Goal: Information Seeking & Learning: Learn about a topic

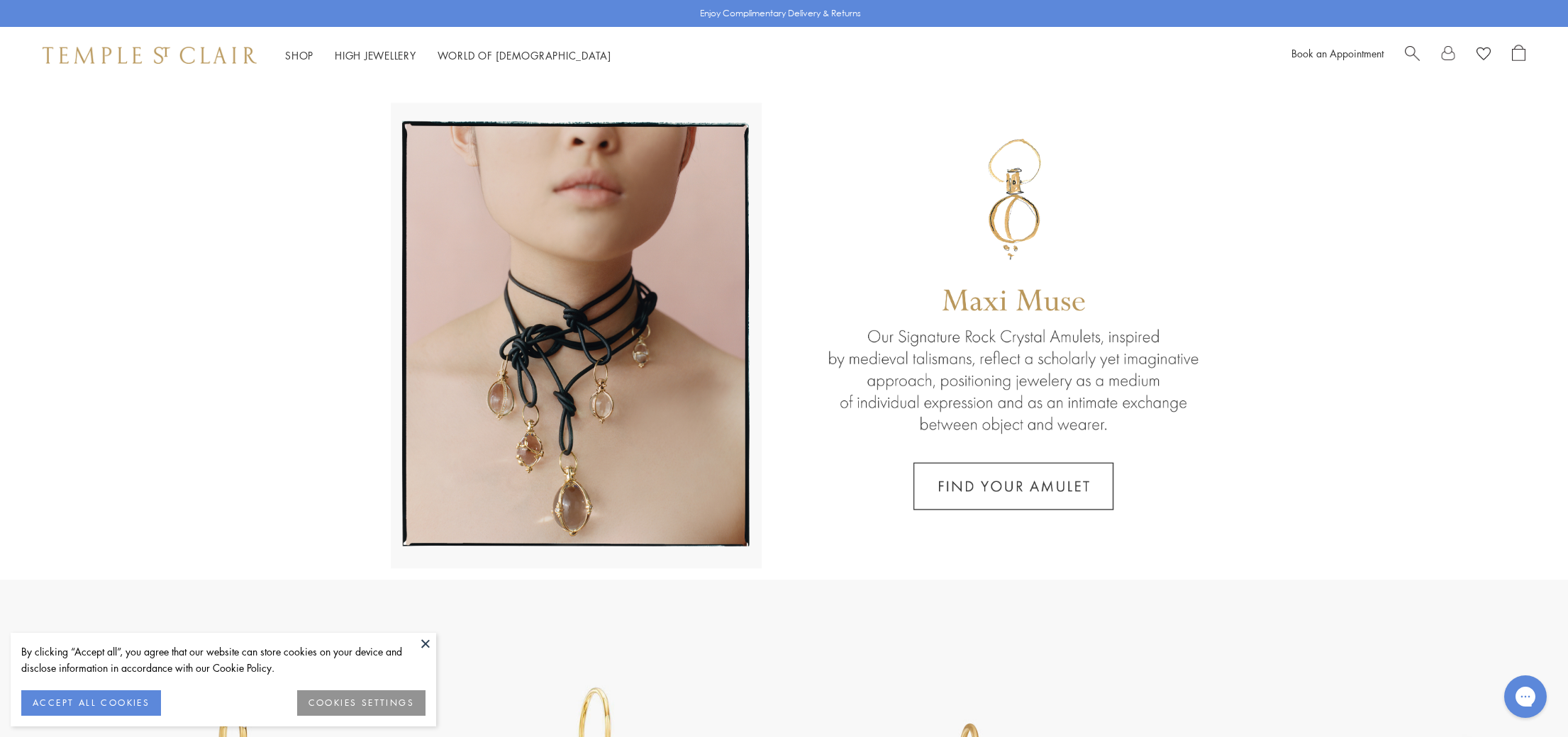
click at [108, 697] on button "ACCEPT ALL COOKIES" at bounding box center [92, 703] width 140 height 26
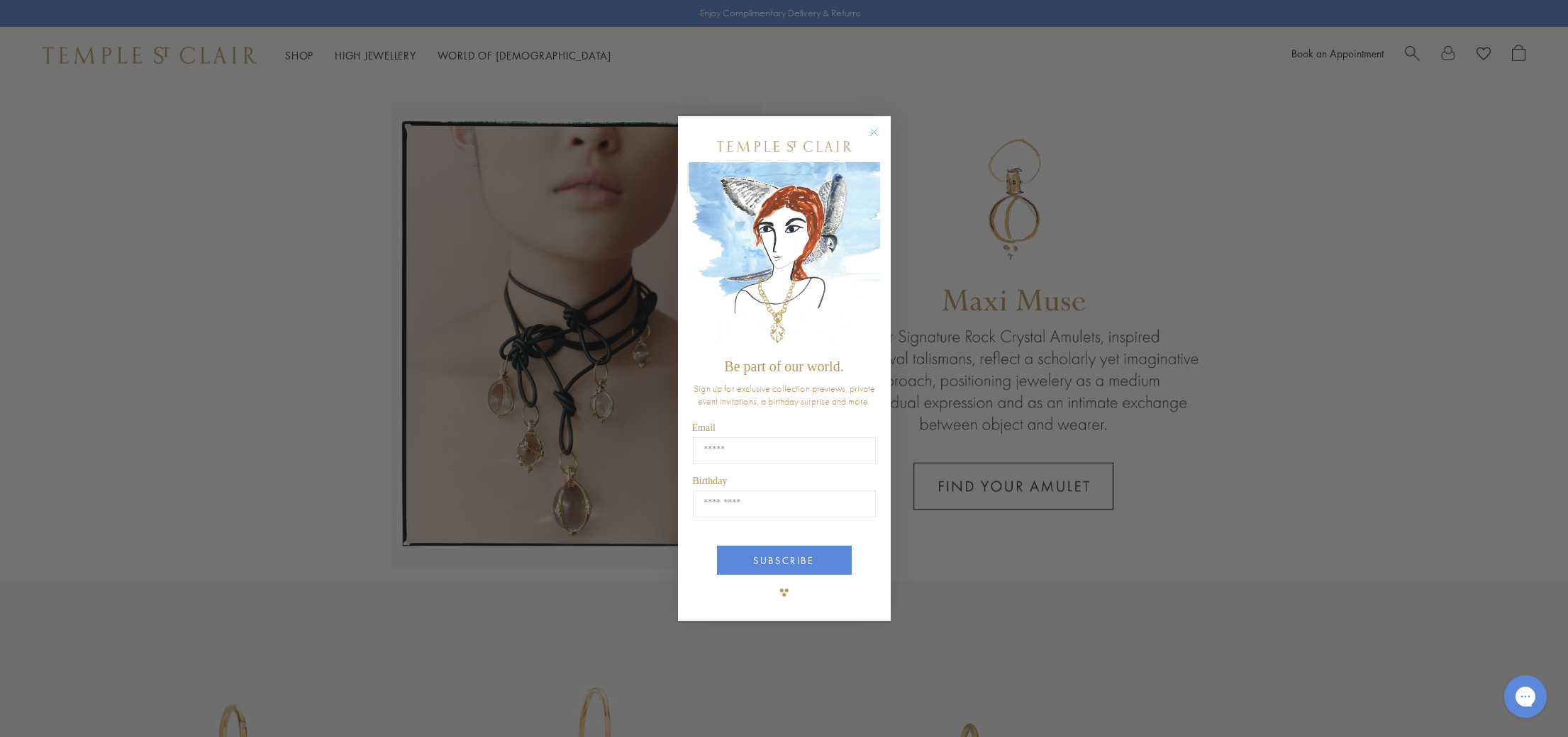
click at [876, 137] on circle "Close dialog" at bounding box center [874, 132] width 17 height 17
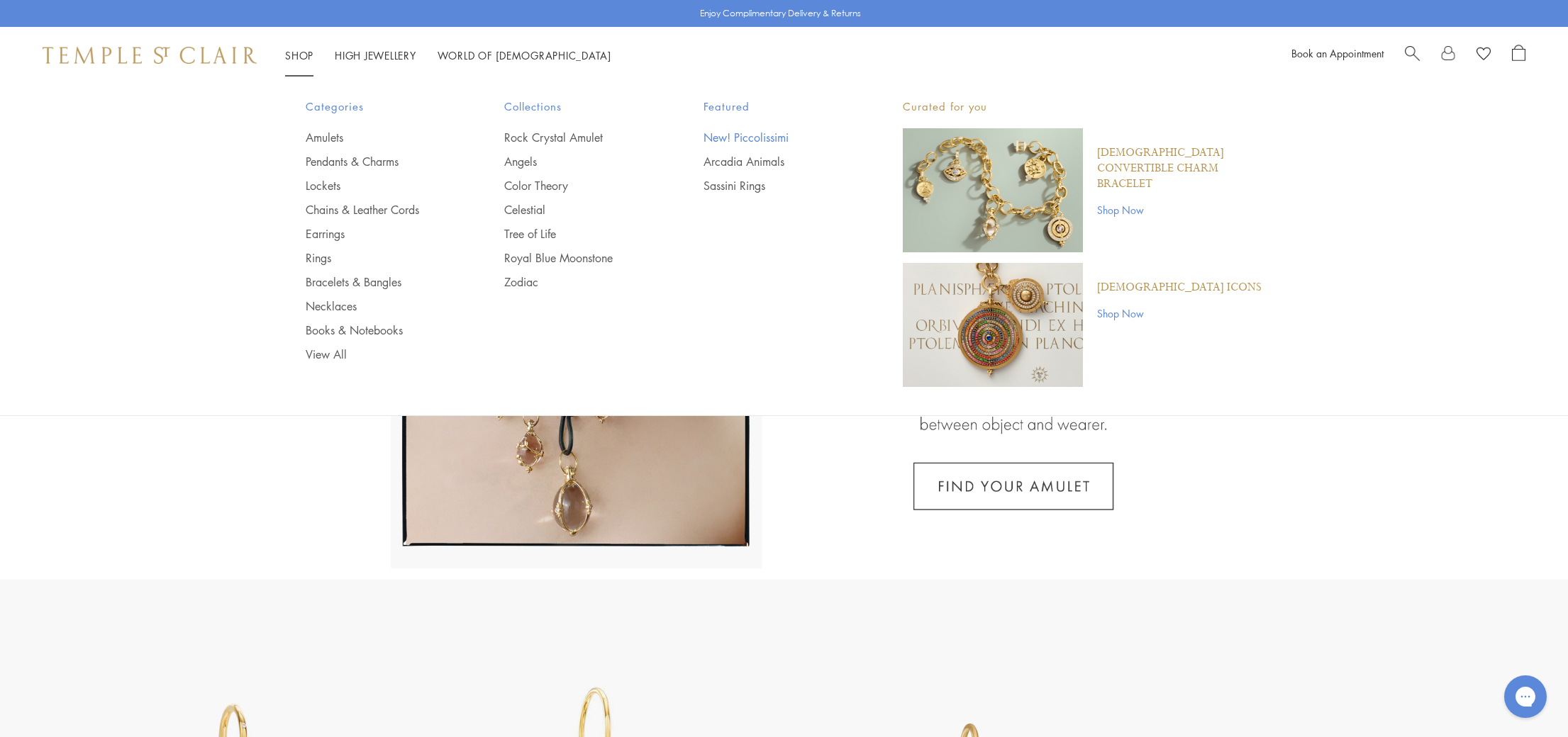
click at [735, 136] on link "New! Piccolissimi" at bounding box center [775, 137] width 142 height 16
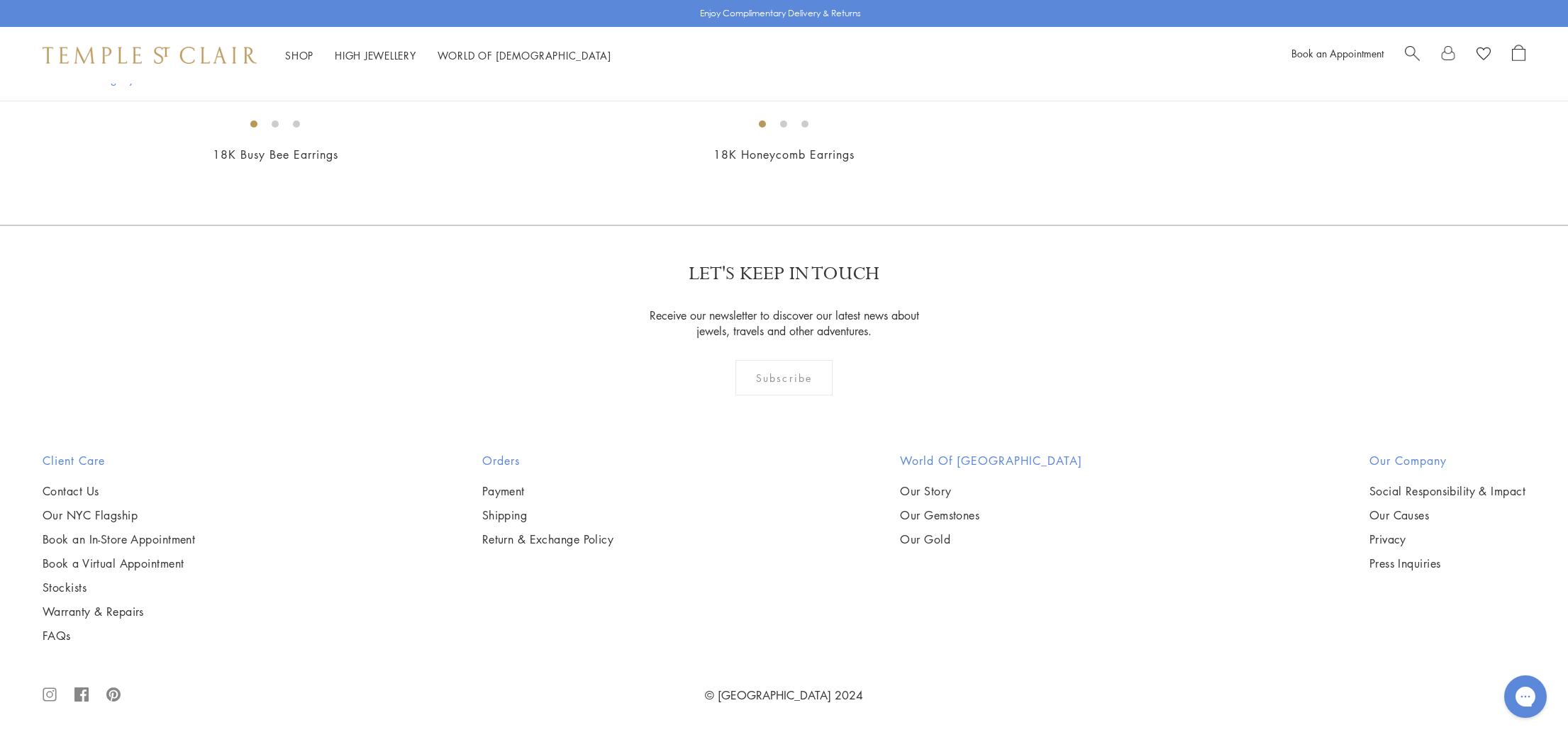
scroll to position [3565, 0]
click at [0, 0] on img at bounding box center [0, 0] width 0 height 0
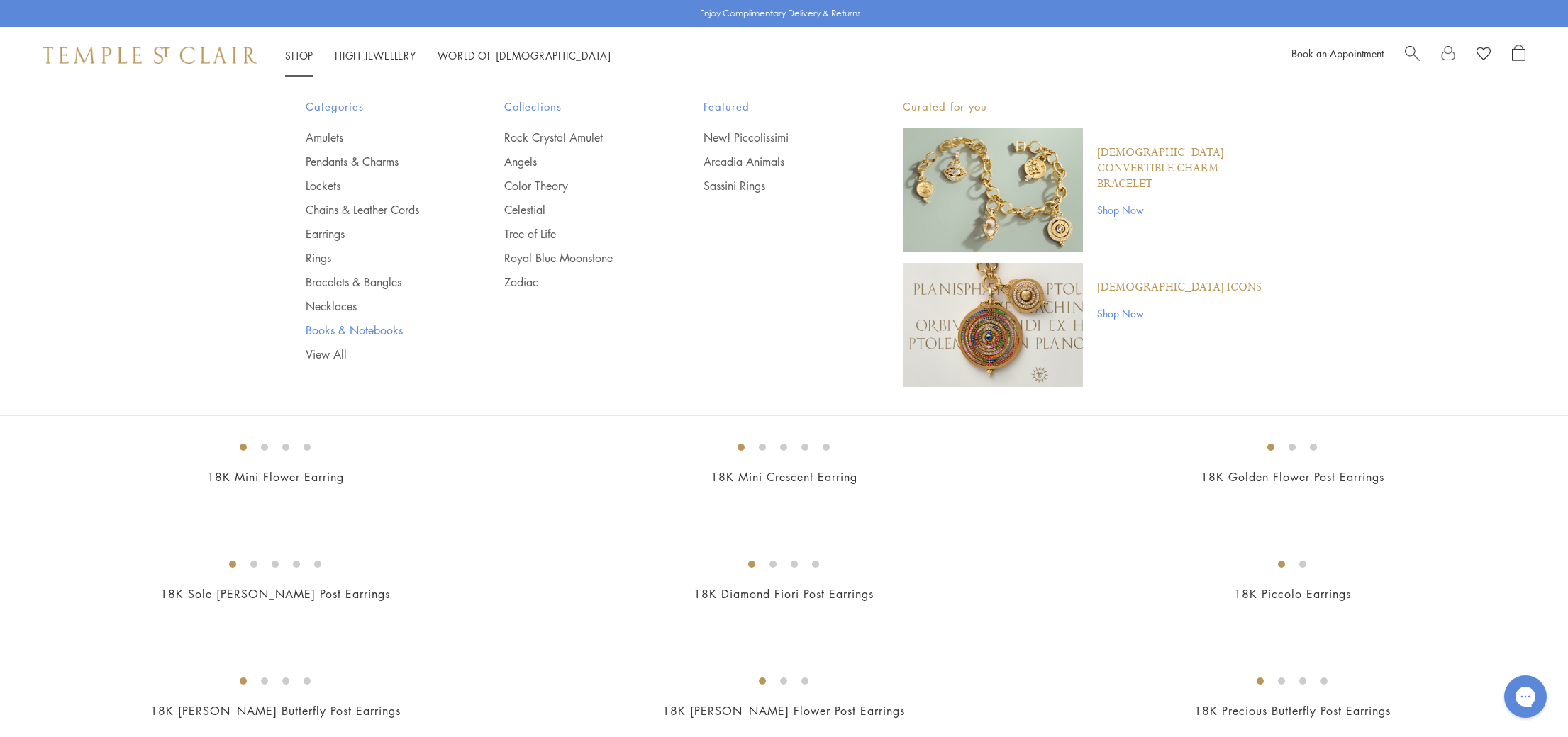
click at [349, 329] on link "Books & Notebooks" at bounding box center [377, 330] width 142 height 16
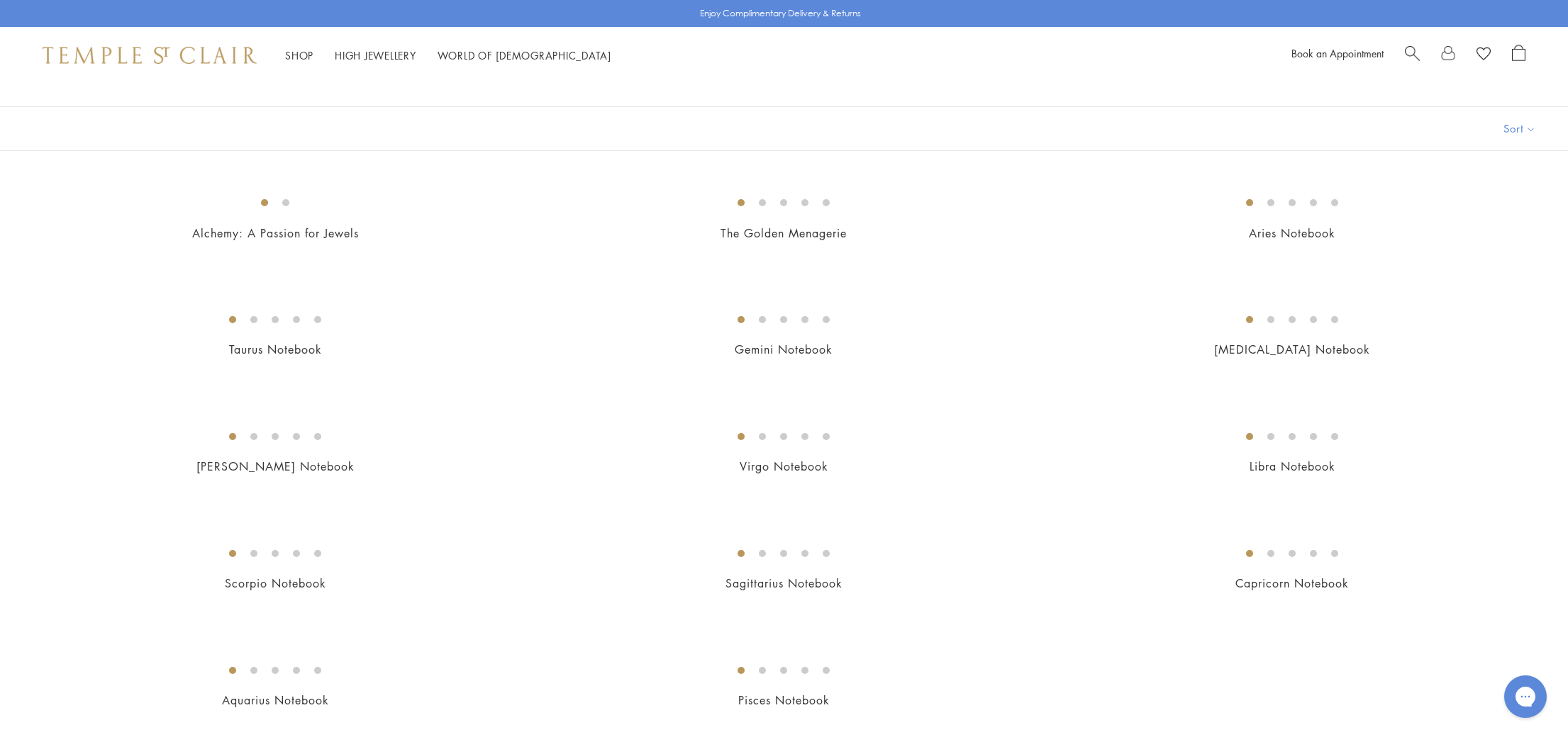
scroll to position [109, 0]
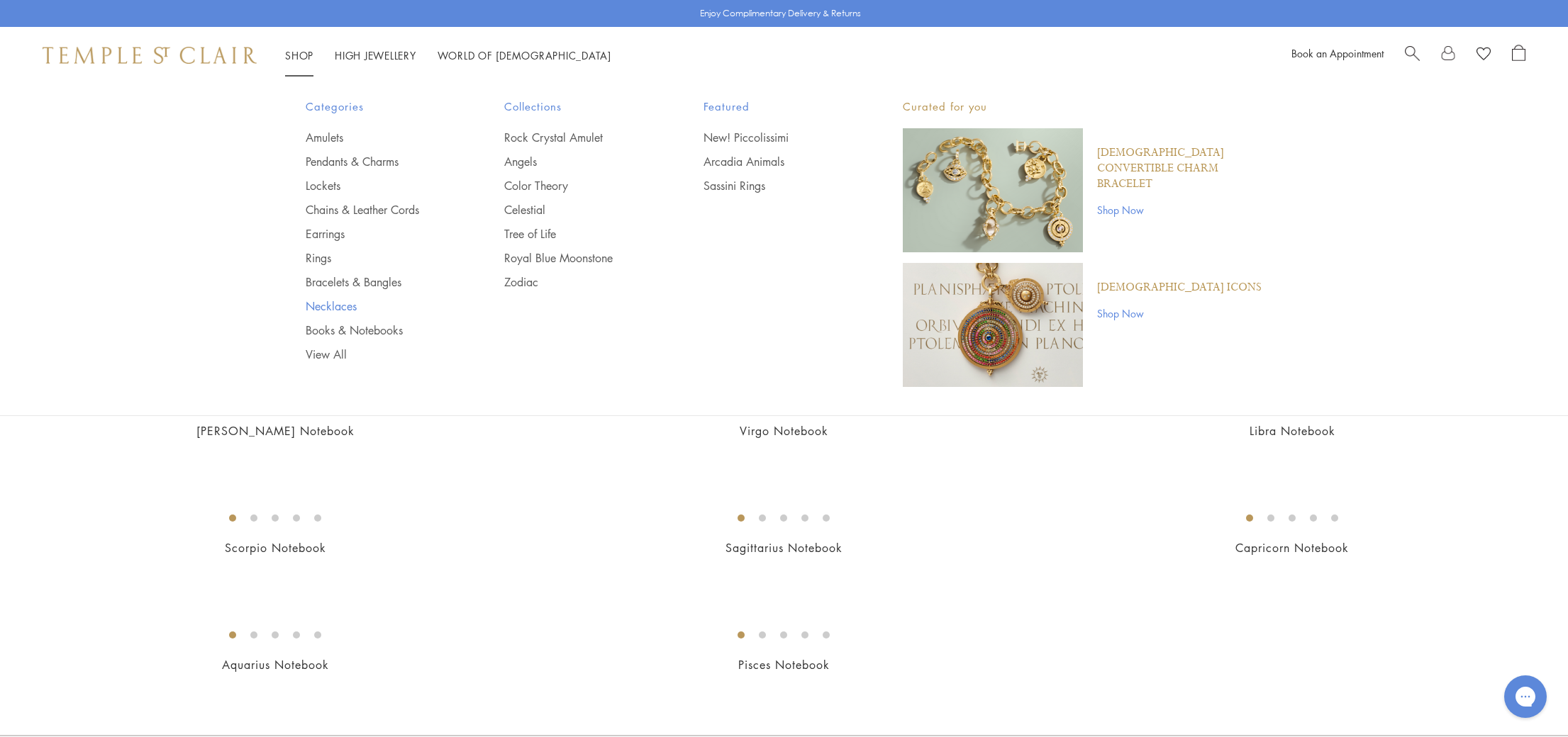
click at [345, 303] on link "Necklaces" at bounding box center [377, 306] width 142 height 16
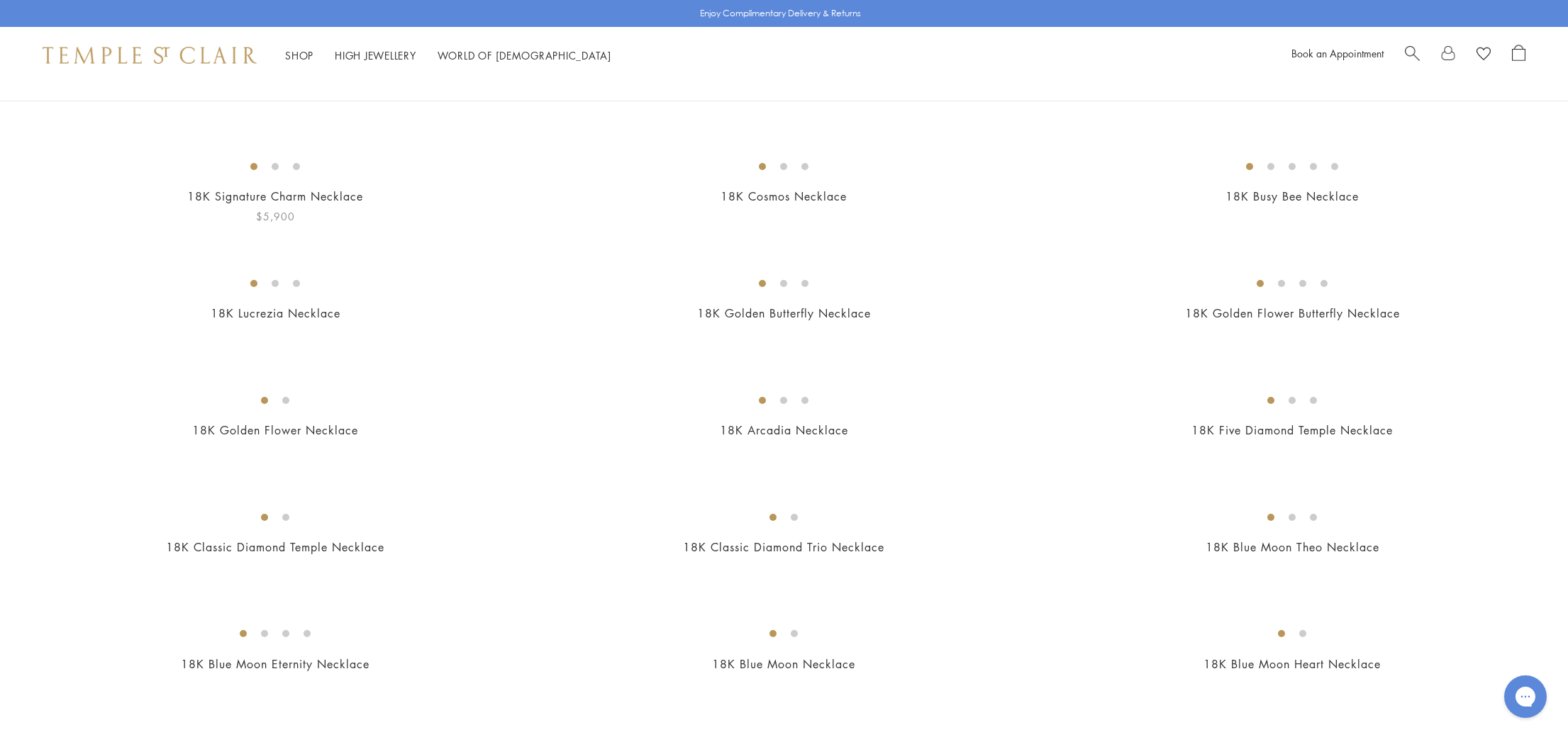
scroll to position [117, 0]
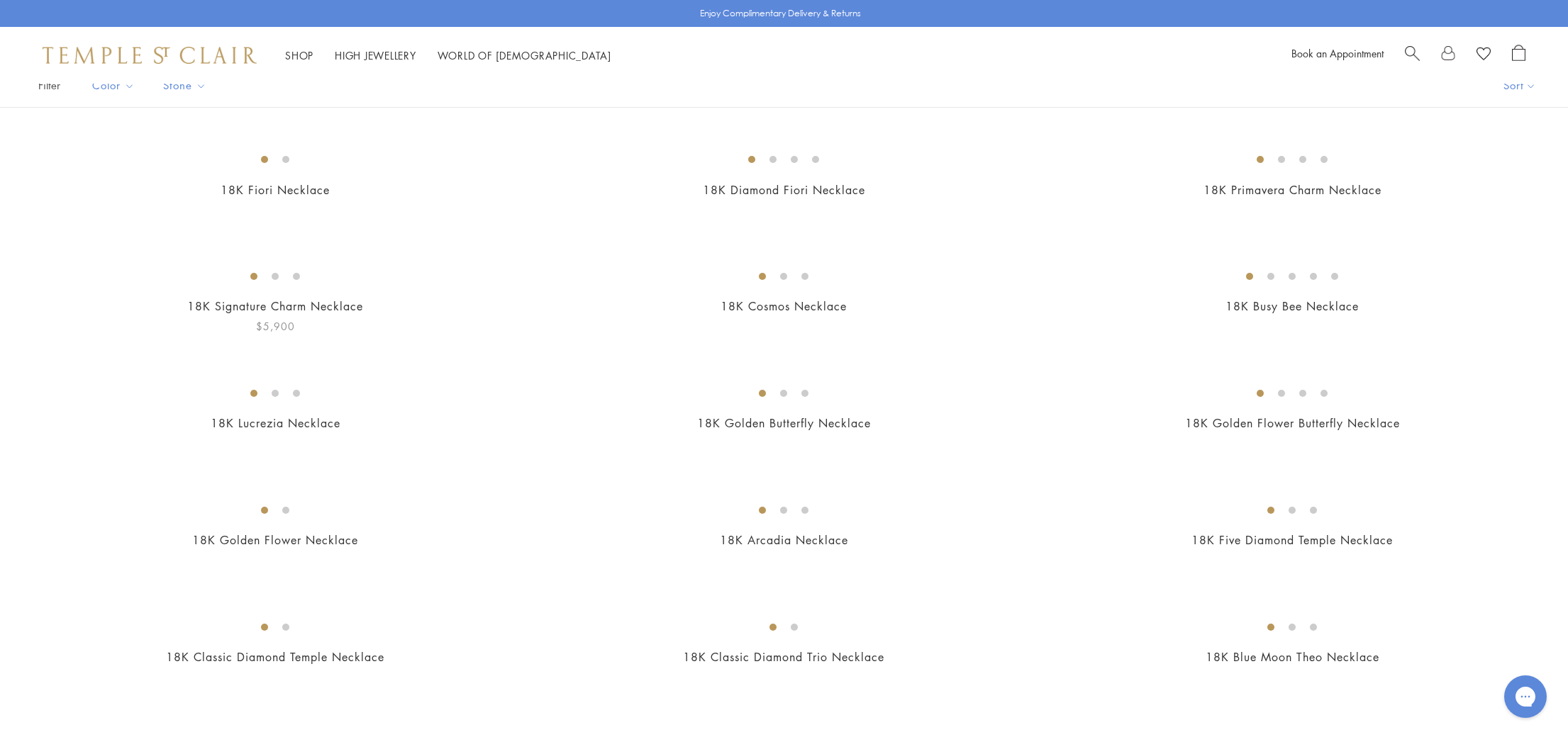
click at [0, 0] on img at bounding box center [0, 0] width 0 height 0
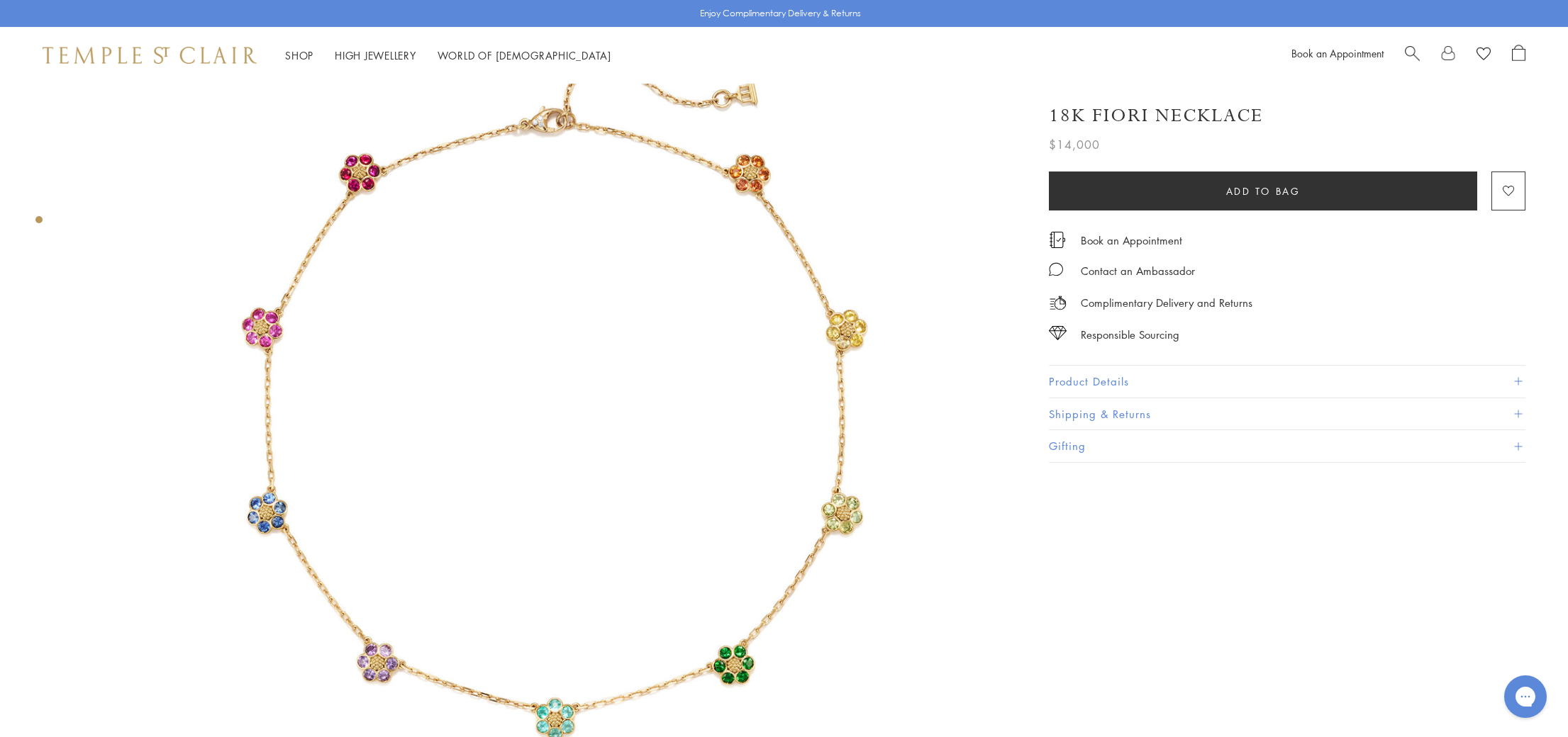
scroll to position [127, 0]
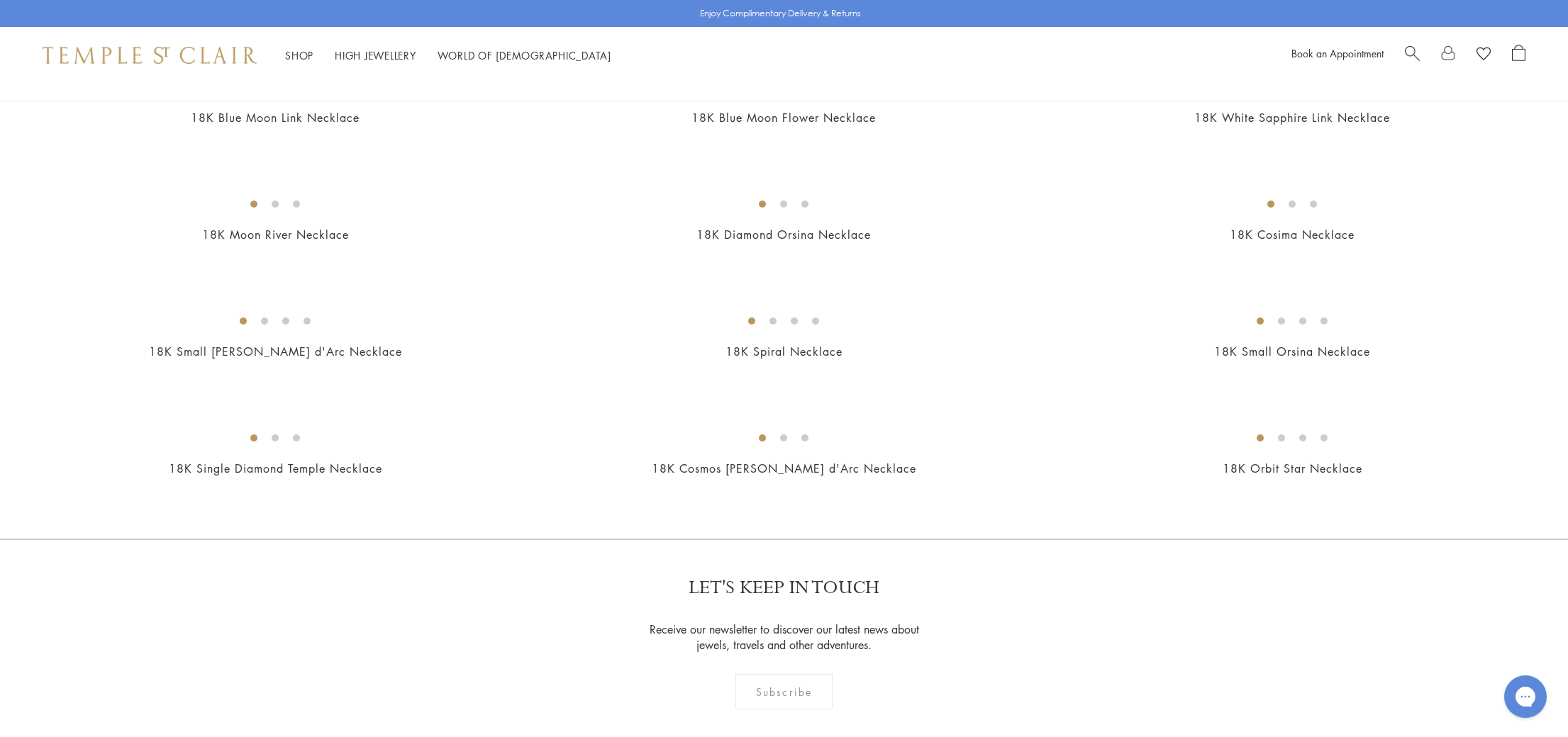
scroll to position [1362, 0]
click at [0, 0] on img at bounding box center [0, 0] width 0 height 0
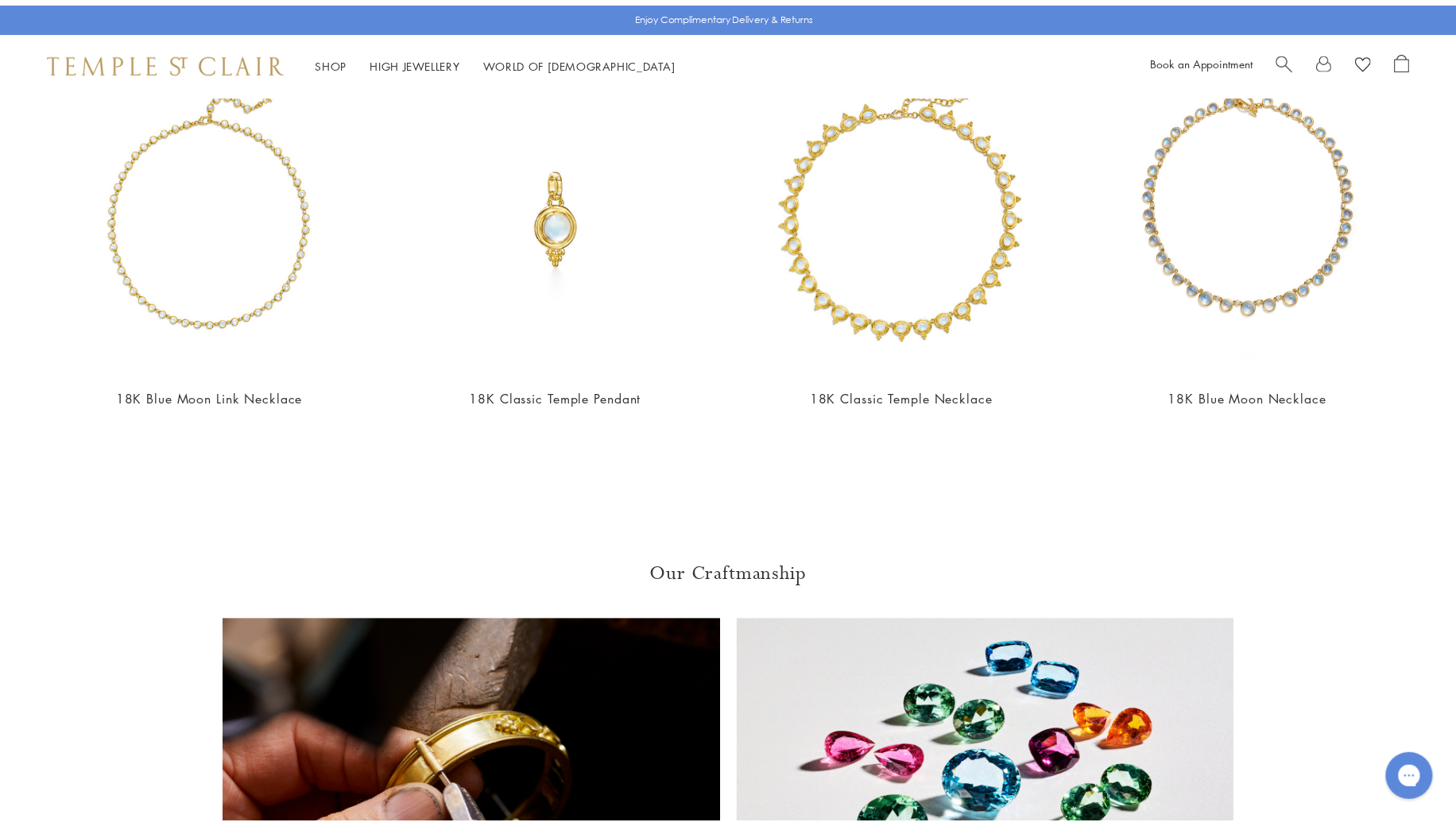
scroll to position [1684, 0]
